Goal: Entertainment & Leisure: Consume media (video, audio)

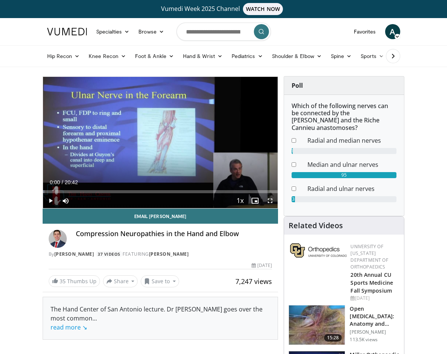
click at [49, 201] on span "Video Player" at bounding box center [50, 200] width 15 height 15
click at [272, 203] on span "Video Player" at bounding box center [269, 200] width 15 height 15
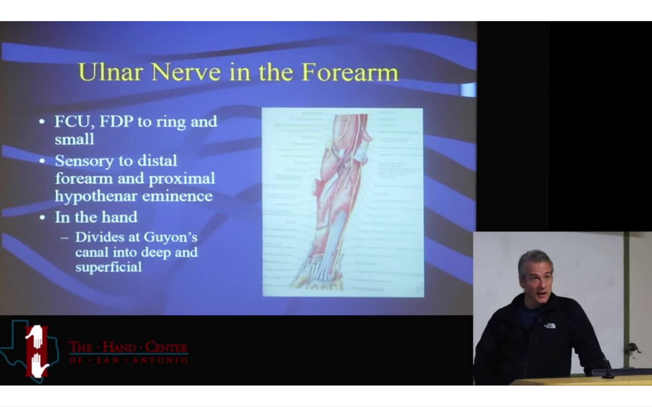
click at [424, 234] on div "10 seconds Tap to unmute" at bounding box center [326, 203] width 652 height 407
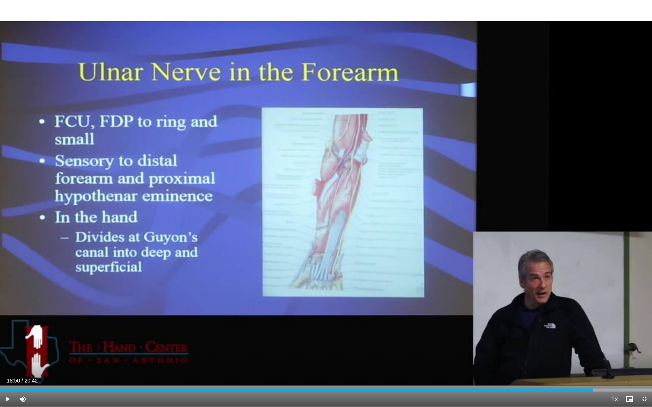
click at [424, 234] on div "10 seconds Tap to unmute" at bounding box center [326, 203] width 652 height 407
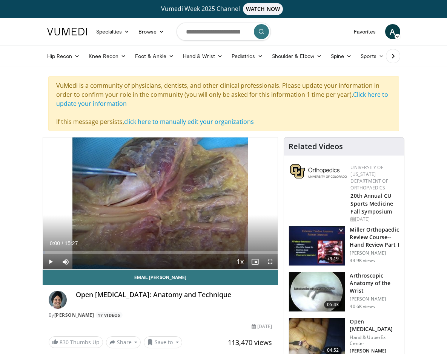
click at [328, 254] on img at bounding box center [317, 246] width 56 height 39
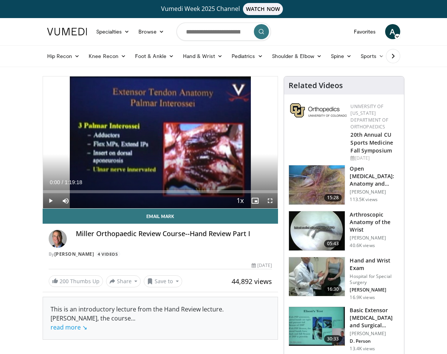
click at [49, 198] on span "Video Player" at bounding box center [50, 200] width 15 height 15
click at [269, 201] on span "Video Player" at bounding box center [269, 200] width 15 height 15
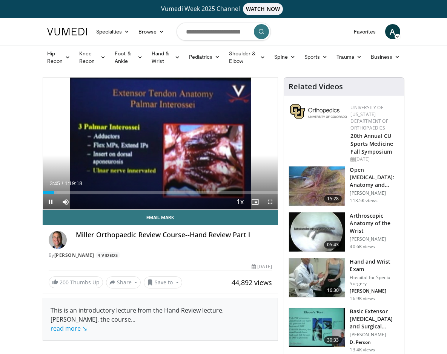
click at [49, 201] on span "Video Player" at bounding box center [50, 202] width 15 height 15
